Goal: Task Accomplishment & Management: Use online tool/utility

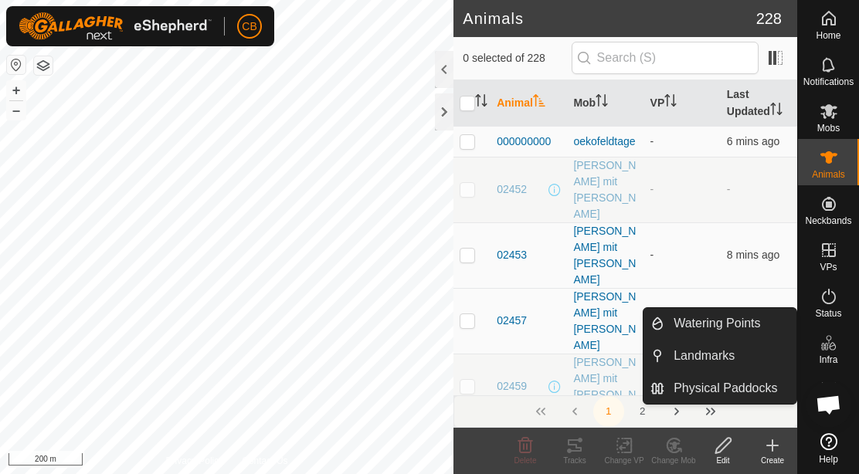
click at [831, 445] on icon at bounding box center [828, 441] width 17 height 17
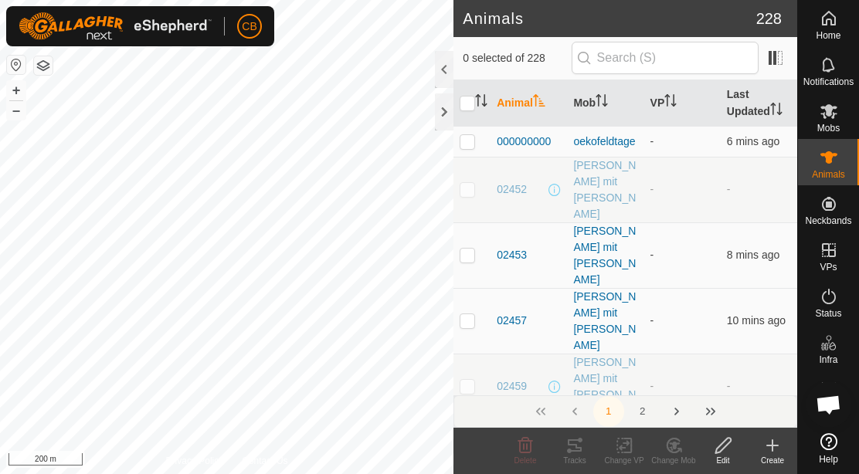
click at [827, 406] on span "Chat öffnen" at bounding box center [828, 407] width 25 height 22
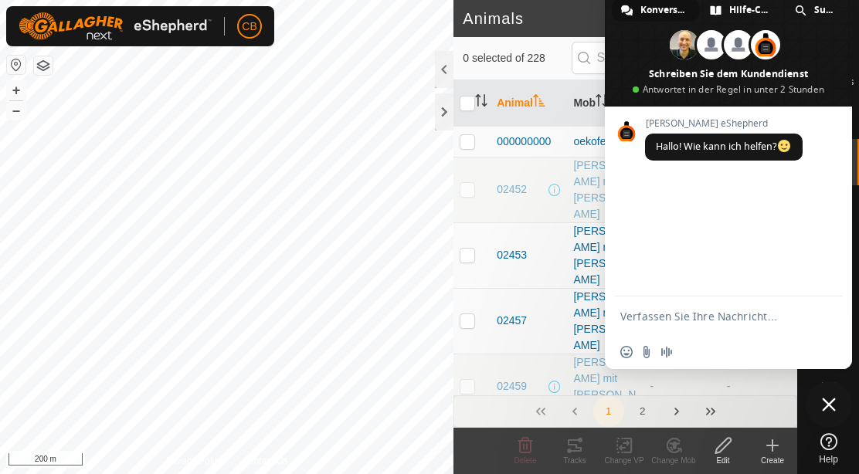
click at [829, 396] on span "Chat schließen" at bounding box center [829, 405] width 46 height 46
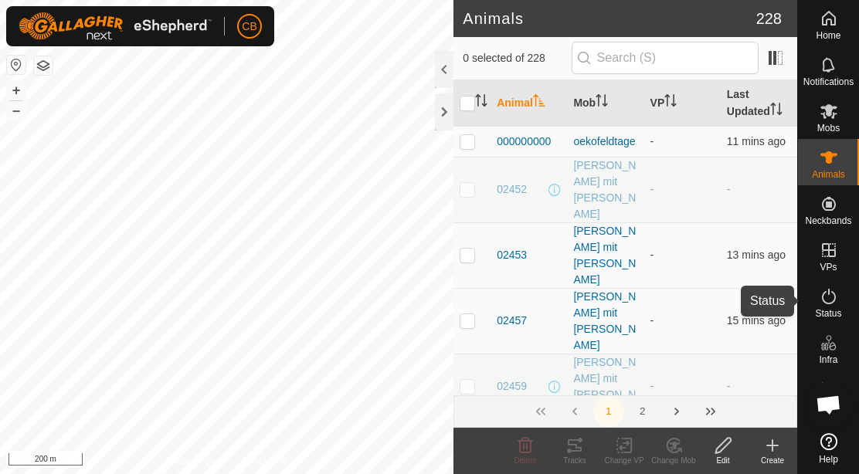
click at [825, 294] on icon at bounding box center [829, 296] width 19 height 19
click at [623, 442] on icon at bounding box center [624, 446] width 19 height 19
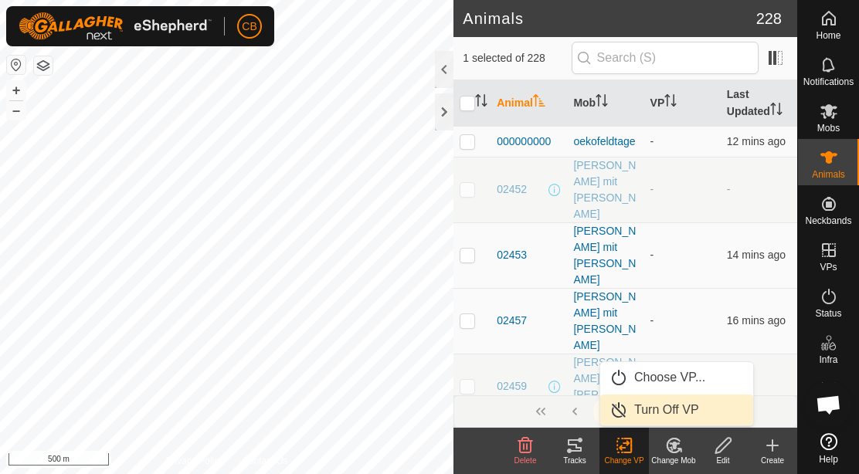
click at [669, 405] on link "Turn Off VP" at bounding box center [676, 410] width 153 height 31
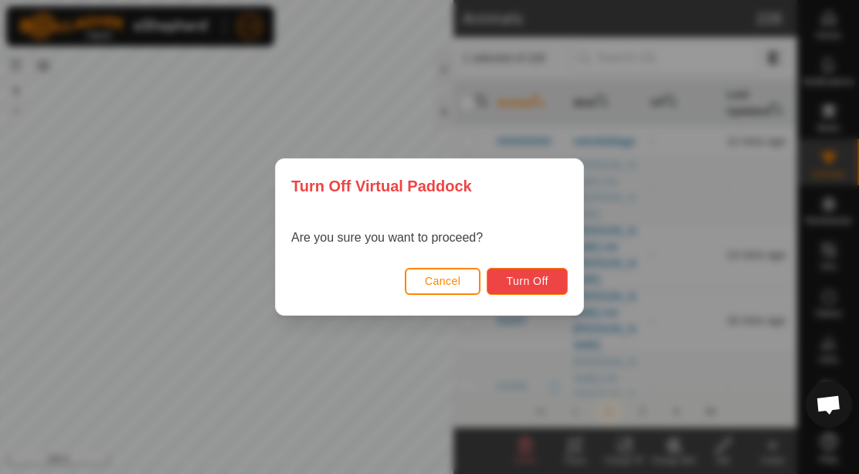
click at [547, 282] on span "Turn Off" at bounding box center [527, 281] width 42 height 12
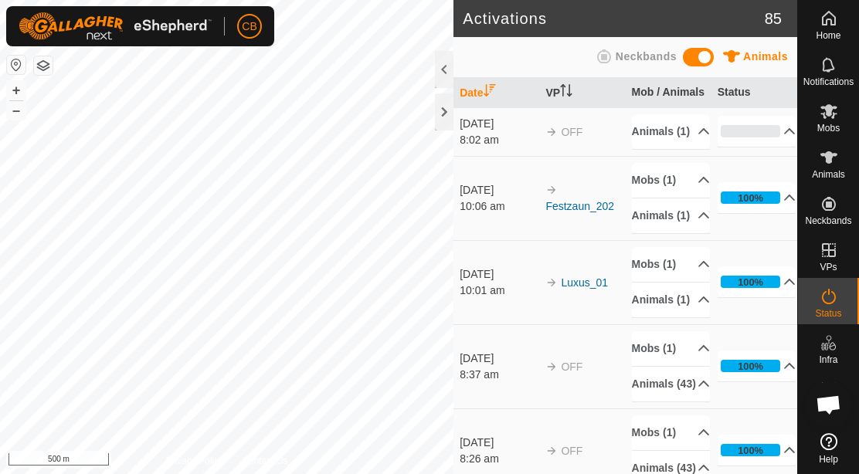
click at [547, 282] on td "Luxus_01" at bounding box center [582, 282] width 86 height 84
